Goal: Obtain resource: Download file/media

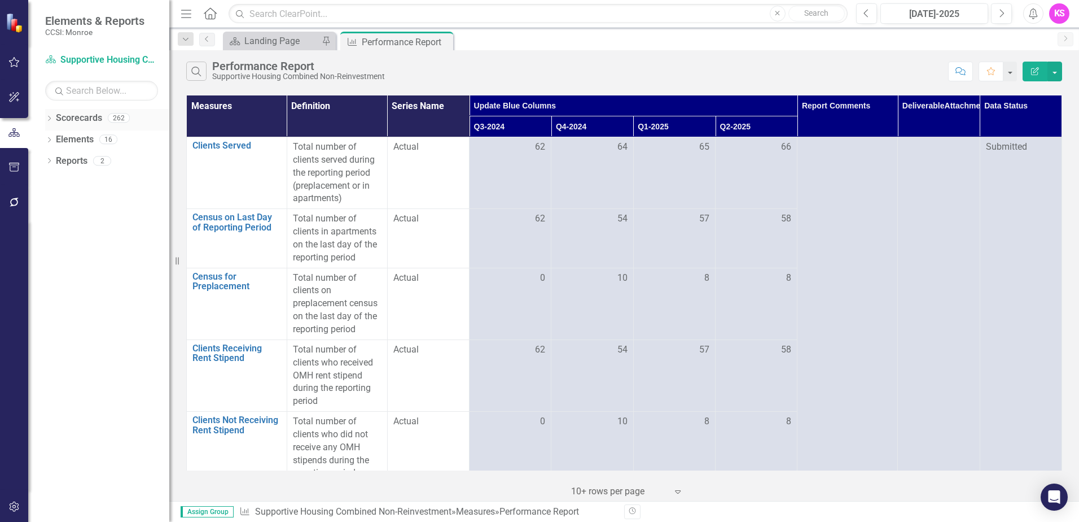
click at [50, 118] on icon "Dropdown" at bounding box center [49, 119] width 8 height 6
click at [58, 138] on icon "Dropdown" at bounding box center [55, 138] width 8 height 7
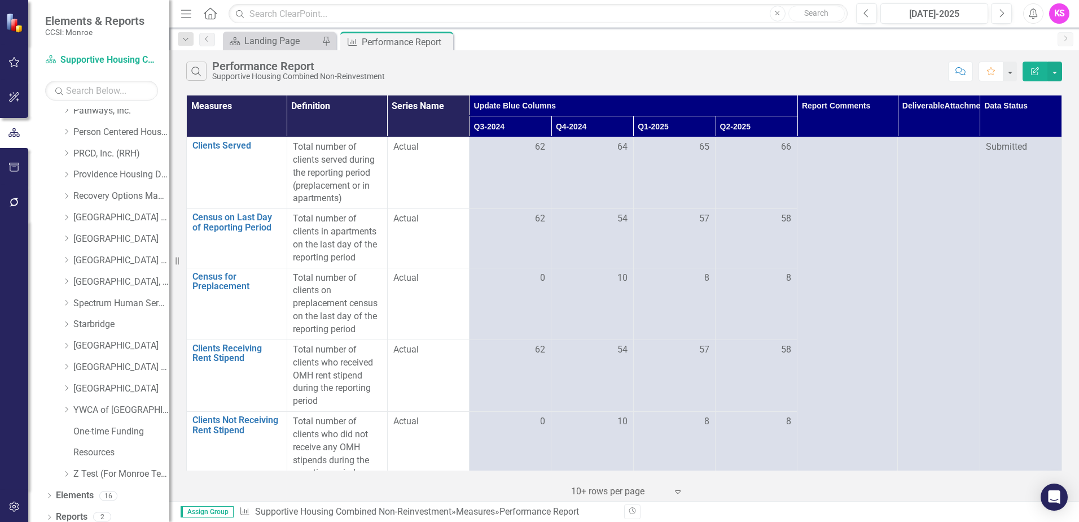
scroll to position [570, 0]
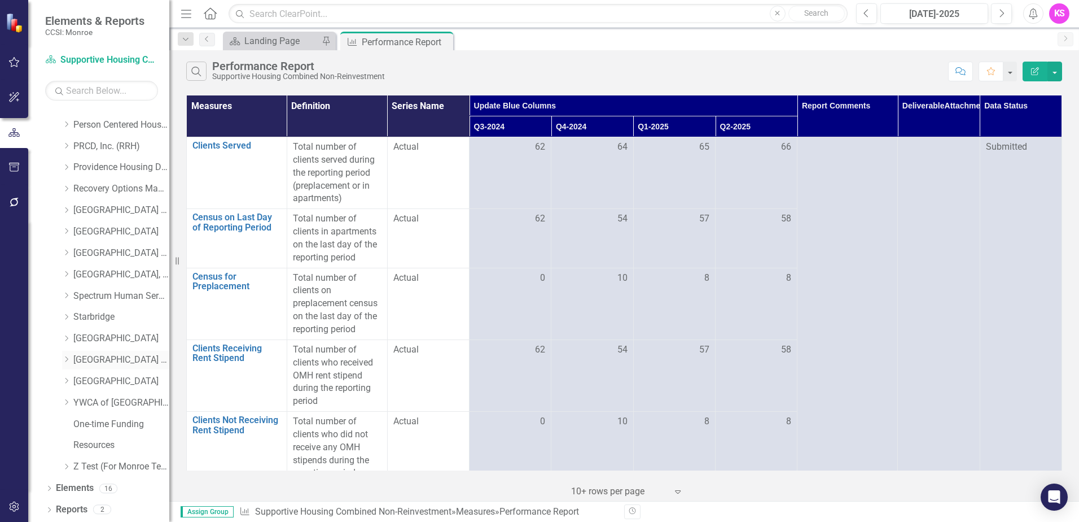
click at [68, 360] on icon "Dropdown" at bounding box center [66, 359] width 8 height 7
click at [108, 359] on link "[GEOGRAPHIC_DATA] (RRH)" at bounding box center [121, 359] width 96 height 13
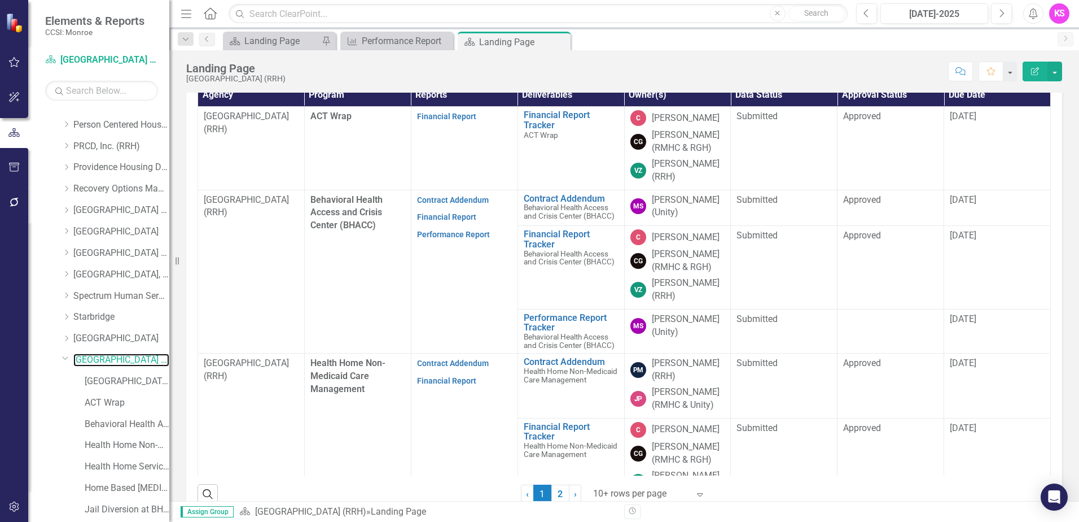
scroll to position [346, 0]
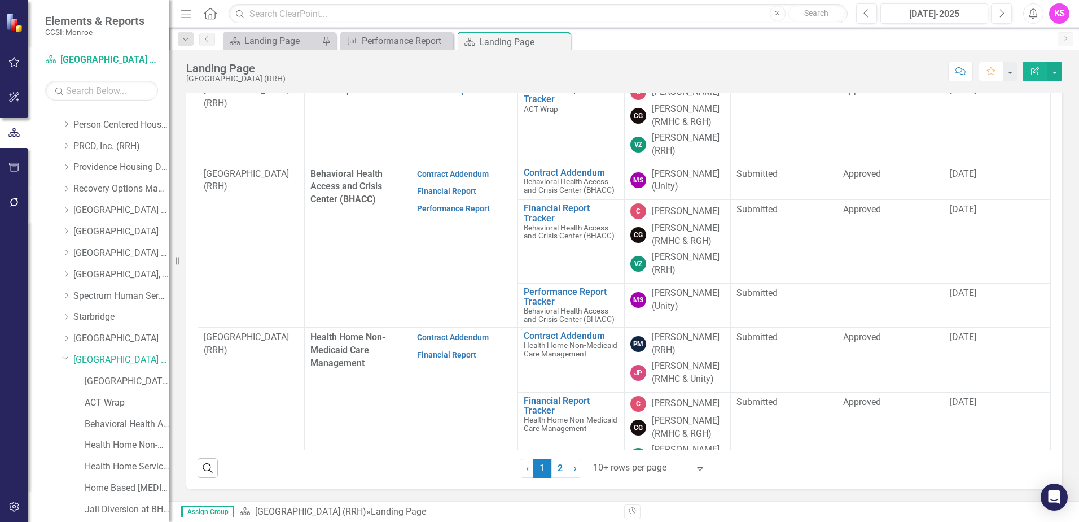
click at [699, 469] on icon "Expand" at bounding box center [699, 467] width 11 height 9
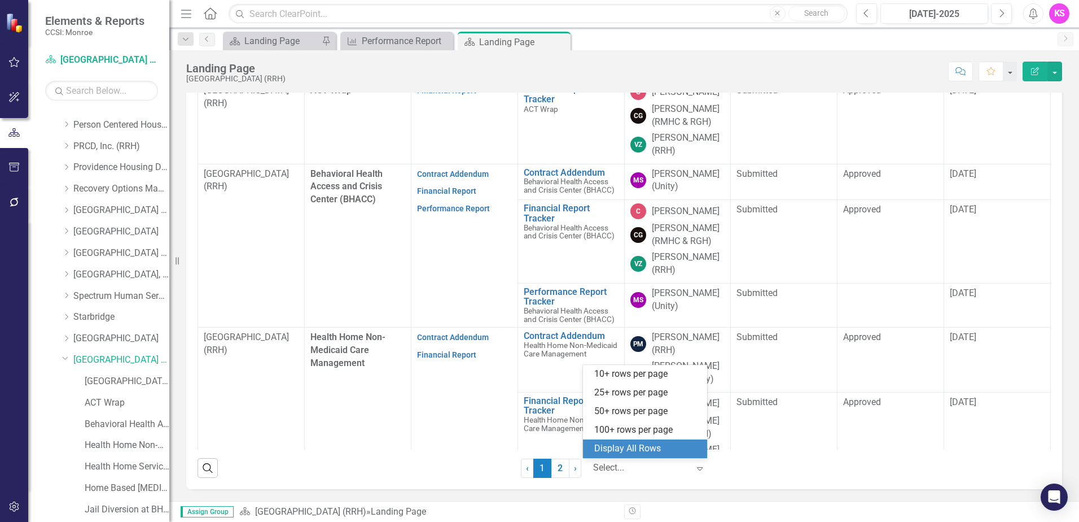
click at [651, 450] on div "Display All Rows" at bounding box center [647, 448] width 106 height 13
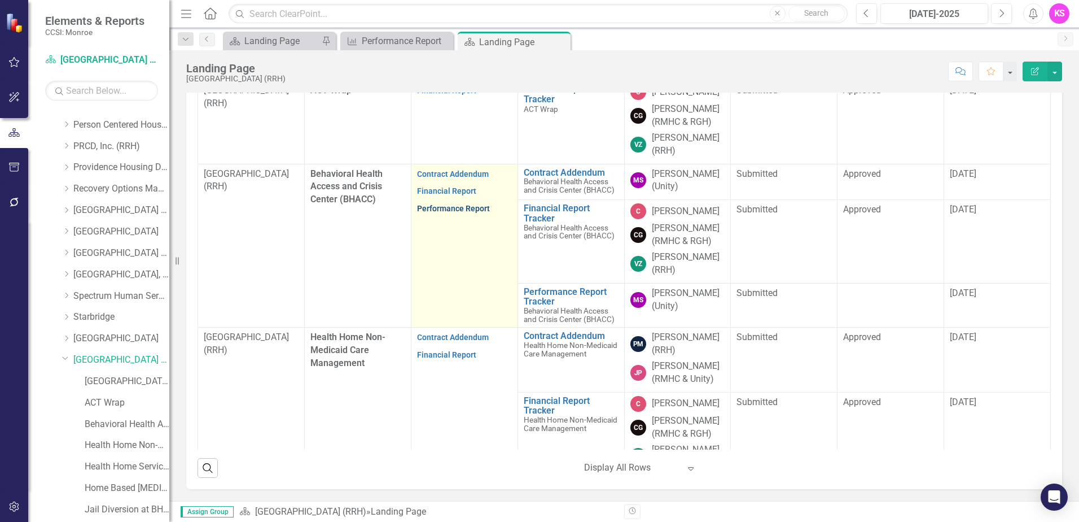
click at [459, 209] on link "Performance Report" at bounding box center [453, 208] width 73 height 9
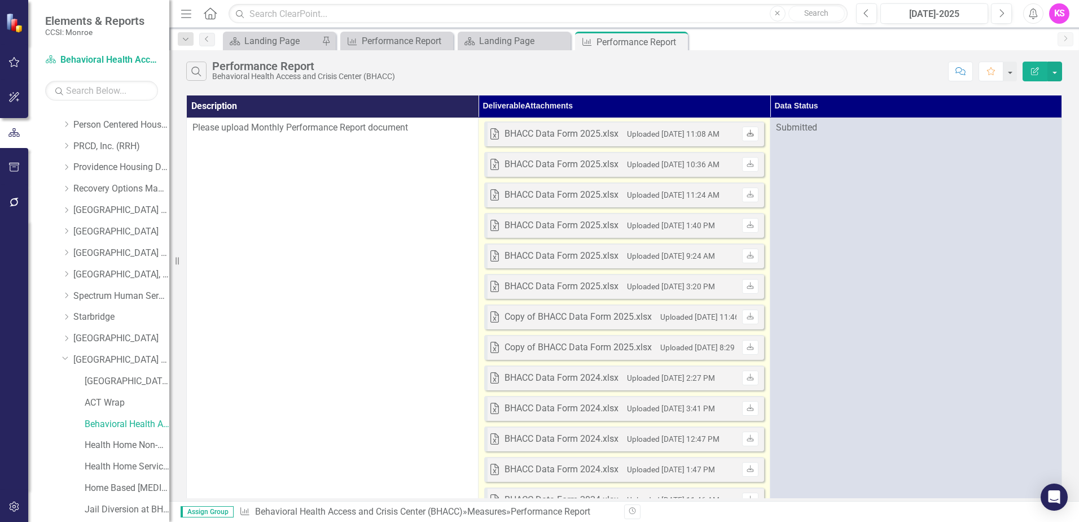
click at [750, 137] on icon "Download" at bounding box center [750, 133] width 8 height 7
